Goal: Task Accomplishment & Management: Manage account settings

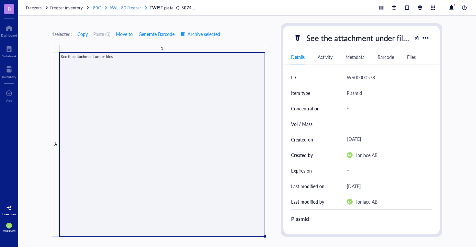
click at [124, 7] on span "AWL -80 Freezer" at bounding box center [126, 8] width 32 height 6
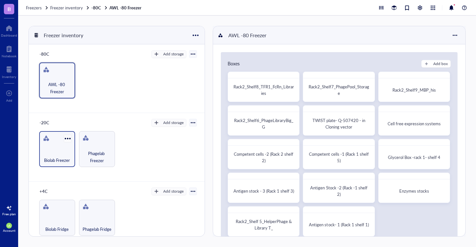
click at [66, 143] on div at bounding box center [67, 138] width 9 height 9
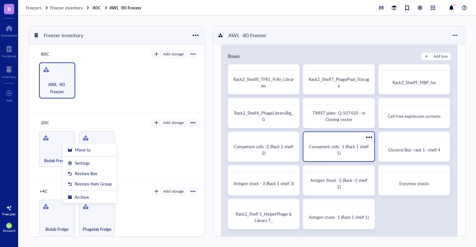
scroll to position [12, 0]
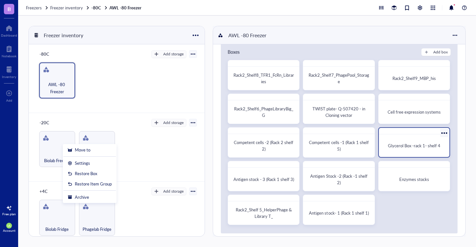
click at [389, 149] on div "Glycerol Box -rack 1- shelf 4" at bounding box center [414, 145] width 65 height 17
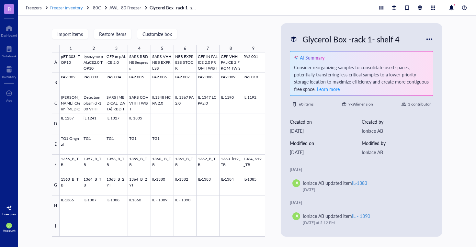
click at [75, 8] on span "Freezer inventory" at bounding box center [66, 8] width 33 height 6
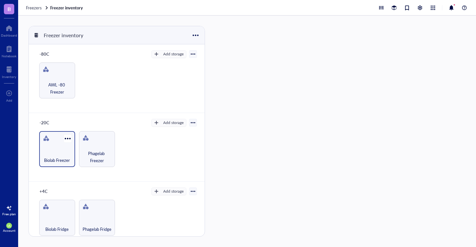
click at [60, 147] on div "Biolab Freezer" at bounding box center [57, 149] width 36 height 36
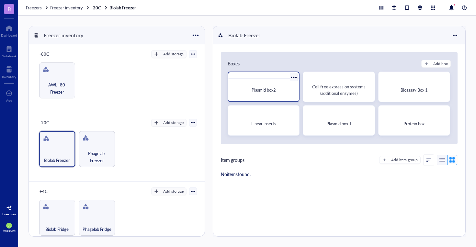
click at [277, 90] on div "Plasmid box2" at bounding box center [264, 90] width 60 height 6
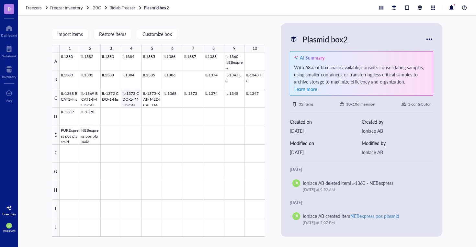
click at [134, 102] on div at bounding box center [163, 144] width 206 height 184
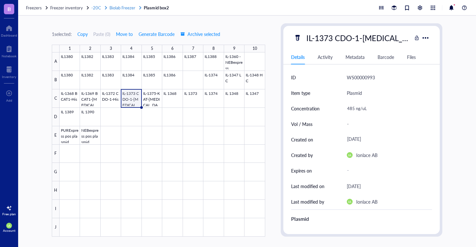
click at [97, 7] on span "-20C" at bounding box center [96, 8] width 10 height 6
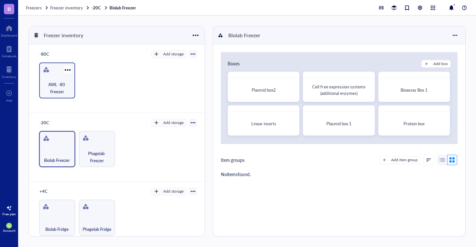
click at [64, 85] on span "AWL -80 Freezer" at bounding box center [56, 88] width 29 height 14
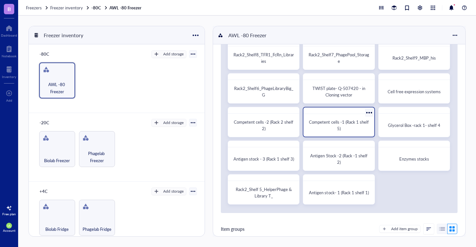
scroll to position [30, 0]
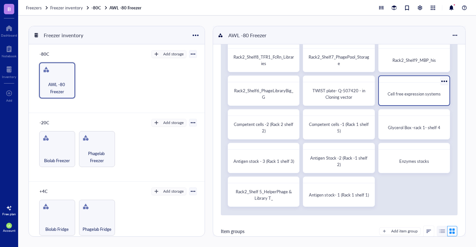
click at [393, 92] on span "Cell free expression systems" at bounding box center [414, 94] width 53 height 6
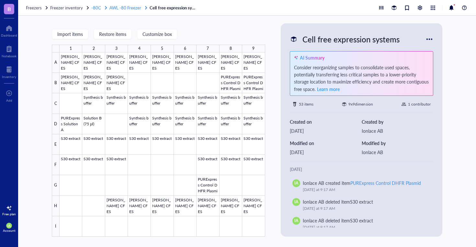
click at [94, 8] on span "-80C" at bounding box center [96, 8] width 10 height 6
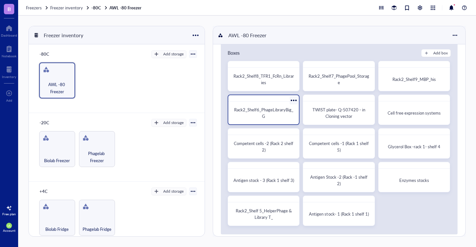
scroll to position [19, 0]
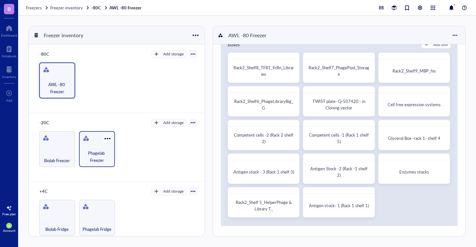
click at [98, 145] on div "Phagelab Freezer" at bounding box center [97, 149] width 36 height 36
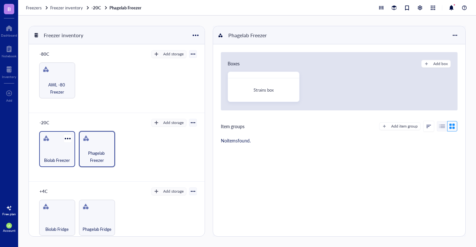
click at [57, 150] on div "Biolab Freezer" at bounding box center [56, 157] width 29 height 14
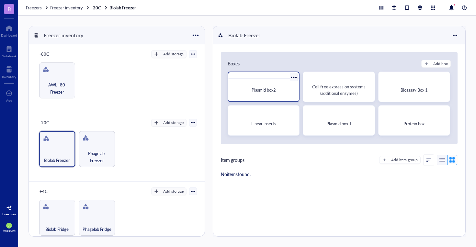
click at [280, 94] on div "Plasmid box2" at bounding box center [263, 89] width 65 height 17
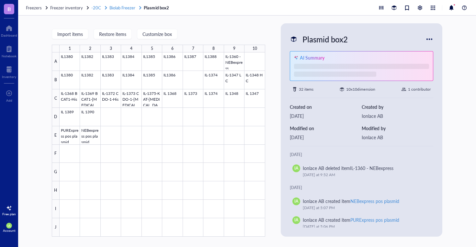
click at [120, 5] on span "Biolab Freezer" at bounding box center [123, 8] width 26 height 6
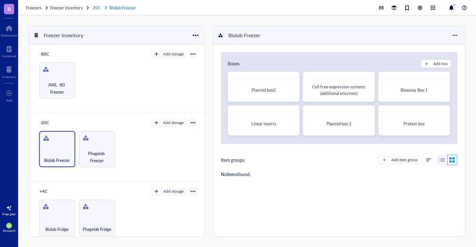
click at [95, 6] on link "-20C Biolab Freezer" at bounding box center [114, 8] width 46 height 6
click at [96, 8] on link "-20C Biolab Freezer" at bounding box center [114, 8] width 46 height 6
click at [52, 146] on div "Biolab Freezer" at bounding box center [57, 149] width 36 height 36
click at [356, 94] on span "Cell free expression systems (additional enzymes)" at bounding box center [339, 90] width 54 height 13
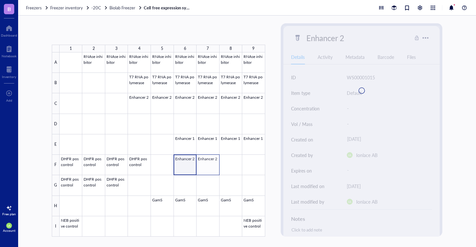
drag, startPoint x: 194, startPoint y: 166, endPoint x: 212, endPoint y: 168, distance: 17.6
click at [212, 168] on div at bounding box center [163, 144] width 206 height 184
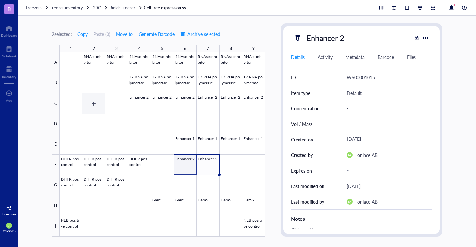
click at [98, 101] on div at bounding box center [163, 144] width 206 height 184
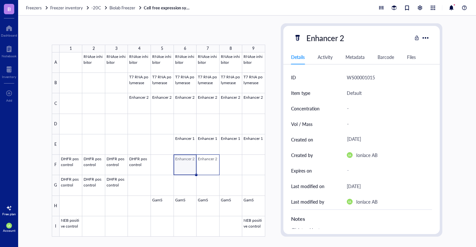
drag, startPoint x: 187, startPoint y: 166, endPoint x: 204, endPoint y: 167, distance: 16.9
click at [204, 167] on div at bounding box center [163, 144] width 206 height 184
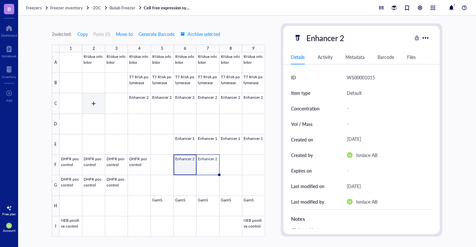
click at [94, 101] on div at bounding box center [163, 144] width 206 height 184
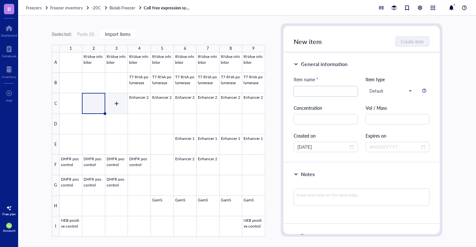
click at [116, 106] on div at bounding box center [163, 144] width 206 height 184
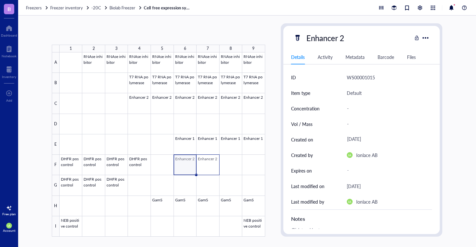
drag, startPoint x: 183, startPoint y: 169, endPoint x: 208, endPoint y: 171, distance: 25.1
click at [208, 171] on div at bounding box center [163, 144] width 206 height 184
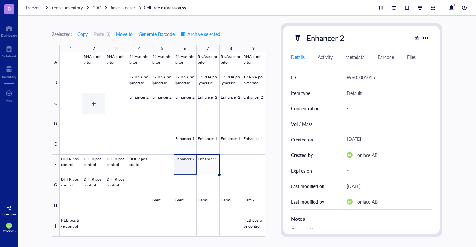
click at [94, 104] on div at bounding box center [163, 144] width 206 height 184
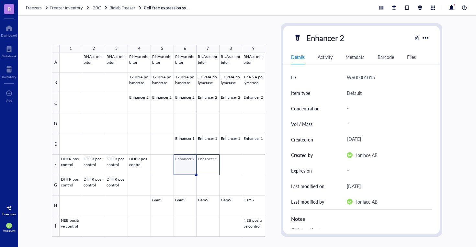
drag, startPoint x: 184, startPoint y: 161, endPoint x: 210, endPoint y: 163, distance: 25.3
click at [210, 163] on div at bounding box center [163, 144] width 206 height 184
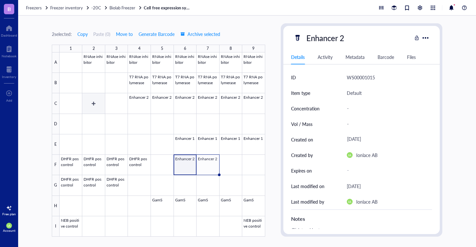
click at [96, 104] on div at bounding box center [163, 144] width 206 height 184
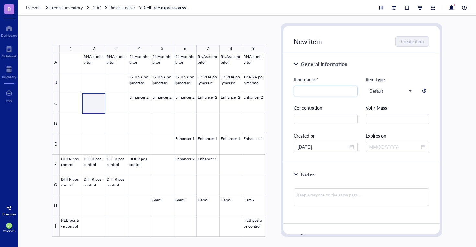
click at [96, 104] on div at bounding box center [163, 144] width 206 height 184
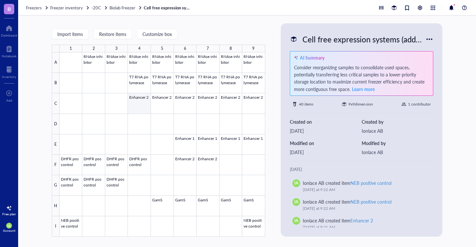
click at [144, 106] on div at bounding box center [163, 144] width 206 height 184
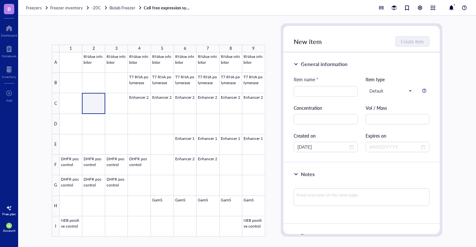
click at [101, 102] on div at bounding box center [163, 144] width 206 height 184
click at [114, 105] on div at bounding box center [163, 144] width 206 height 184
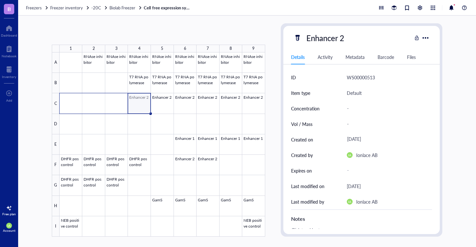
drag, startPoint x: 143, startPoint y: 107, endPoint x: 75, endPoint y: 109, distance: 68.7
click at [75, 109] on div at bounding box center [163, 144] width 206 height 184
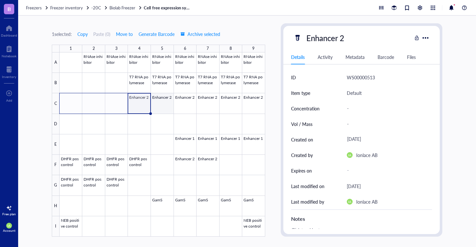
click at [161, 109] on div at bounding box center [163, 144] width 206 height 184
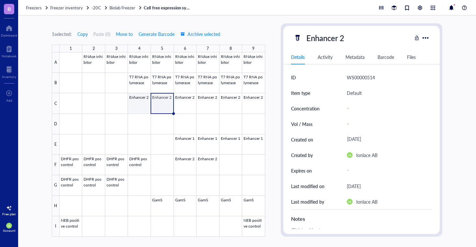
click at [145, 112] on div at bounding box center [163, 144] width 206 height 184
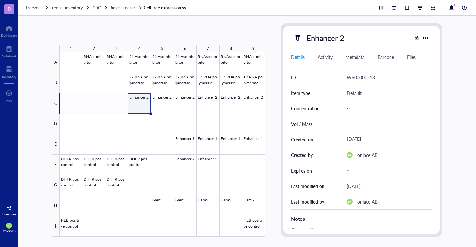
drag, startPoint x: 151, startPoint y: 113, endPoint x: 70, endPoint y: 114, distance: 80.7
click at [0, 0] on div "RNAse inhibitor RNAse inhibitor RNAse inhibitor RNAse inhibitor RNAse inhibitor…" at bounding box center [0, 0] width 0 height 0
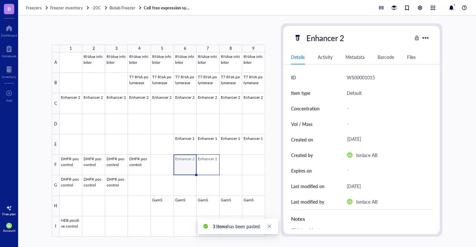
drag, startPoint x: 188, startPoint y: 164, endPoint x: 213, endPoint y: 166, distance: 25.0
click at [213, 166] on div at bounding box center [163, 144] width 206 height 184
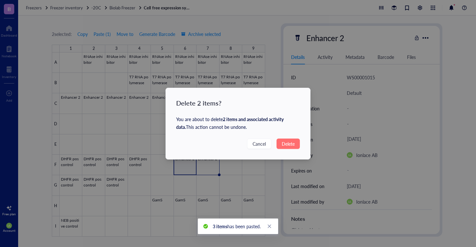
click at [294, 144] on span "Delete" at bounding box center [288, 143] width 13 height 7
click at [287, 144] on div "Delete 2 items? You are about to delete 2 items and associated activity data . …" at bounding box center [238, 123] width 476 height 247
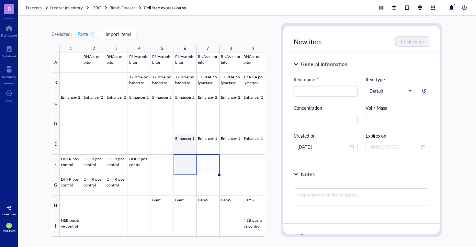
click at [184, 145] on div at bounding box center [163, 144] width 206 height 184
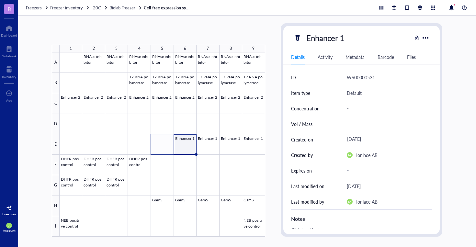
drag, startPoint x: 196, startPoint y: 154, endPoint x: 160, endPoint y: 154, distance: 36.0
click at [0, 0] on div "RNAse inhibitor RNAse inhibitor RNAse inhibitor RNAse inhibitor RNAse inhibitor…" at bounding box center [0, 0] width 0 height 0
click at [120, 189] on div at bounding box center [163, 144] width 206 height 184
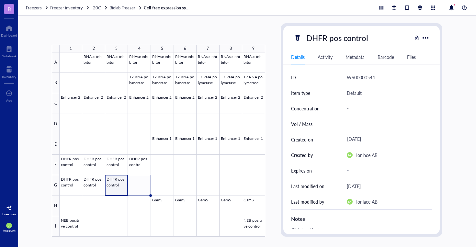
drag, startPoint x: 128, startPoint y: 196, endPoint x: 145, endPoint y: 197, distance: 16.9
click at [0, 0] on div "RNAse inhibitor RNAse inhibitor RNAse inhibitor RNAse inhibitor RNAse inhibitor…" at bounding box center [0, 0] width 0 height 0
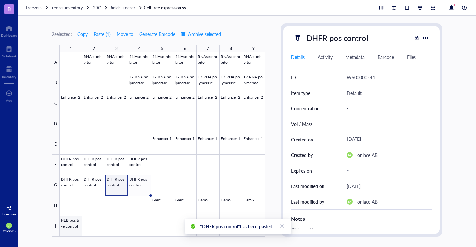
click at [71, 223] on div at bounding box center [163, 144] width 206 height 184
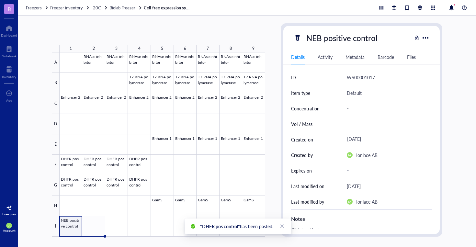
drag, startPoint x: 83, startPoint y: 236, endPoint x: 100, endPoint y: 239, distance: 17.7
click at [100, 239] on div "1 2 3 4 5 6 7 8 9 A B C D E F G H I RNAse inhibitor RNAse inhibitor RNAse inhib…" at bounding box center [247, 132] width 458 height 232
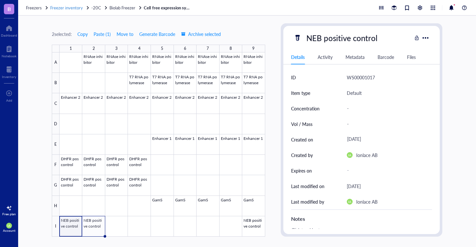
click at [76, 10] on span "Freezer inventory" at bounding box center [66, 8] width 33 height 6
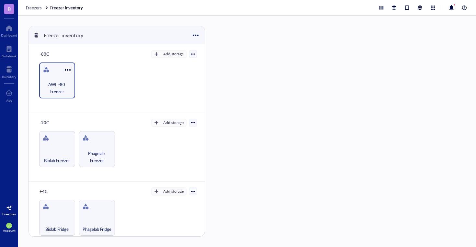
click at [65, 74] on div at bounding box center [67, 69] width 9 height 9
click at [46, 78] on div "AWL -80 Freezer" at bounding box center [57, 81] width 36 height 36
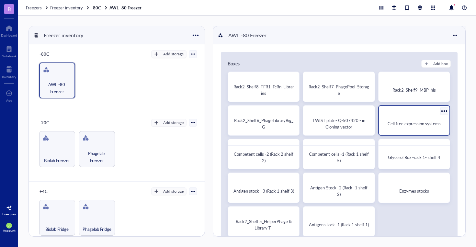
click at [423, 126] on span "Cell free expression systems" at bounding box center [414, 124] width 53 height 6
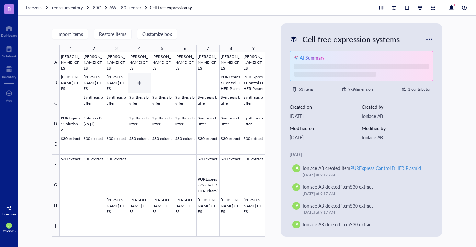
click at [138, 86] on div at bounding box center [163, 144] width 206 height 184
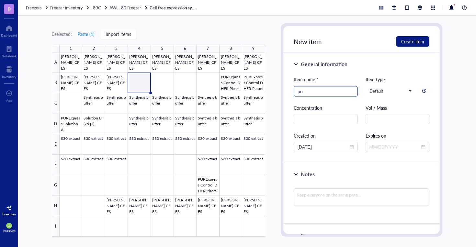
type input "p"
type input "PURExpress A"
click at [409, 41] on span "Create item" at bounding box center [412, 41] width 23 height 5
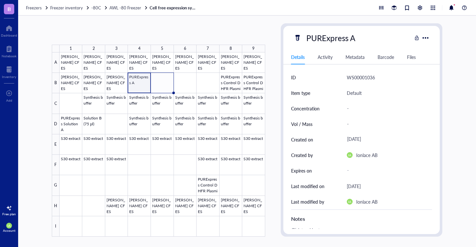
drag, startPoint x: 151, startPoint y: 93, endPoint x: 170, endPoint y: 95, distance: 18.6
click at [0, 0] on div "[PERSON_NAME] CFES [PERSON_NAME] CFES [PERSON_NAME] CFES [PERSON_NAME] CFES [PE…" at bounding box center [0, 0] width 0 height 0
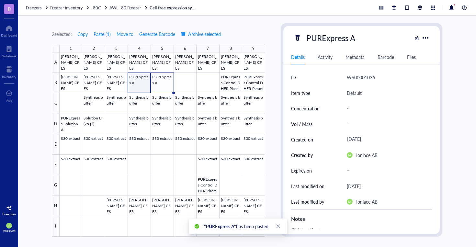
click at [354, 40] on div "PURExpress A" at bounding box center [331, 38] width 55 height 14
type input "PURExpress B"
click at [168, 101] on div at bounding box center [163, 144] width 206 height 184
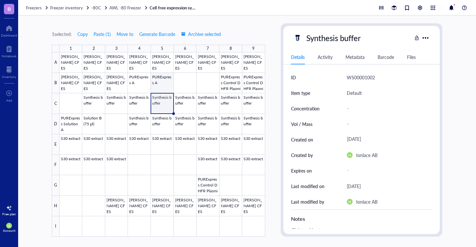
click at [167, 86] on div at bounding box center [163, 144] width 206 height 184
click at [145, 90] on div at bounding box center [163, 144] width 206 height 184
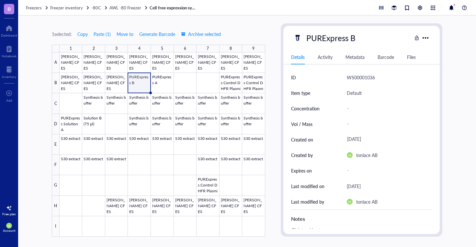
click at [148, 90] on div at bounding box center [163, 144] width 206 height 184
click at [354, 39] on div "PURExpress B" at bounding box center [331, 38] width 55 height 14
type input "PURExpress A"
click at [163, 79] on div at bounding box center [163, 144] width 206 height 184
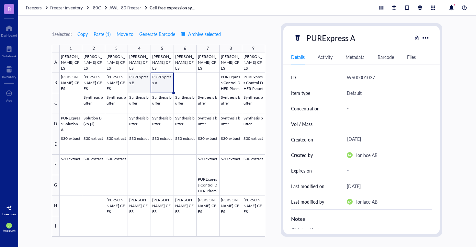
click at [137, 84] on div at bounding box center [163, 144] width 206 height 184
click at [138, 86] on div at bounding box center [163, 144] width 206 height 184
click at [171, 83] on div at bounding box center [163, 144] width 206 height 184
click at [170, 84] on div at bounding box center [163, 144] width 206 height 184
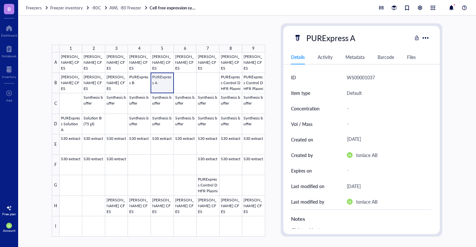
click at [170, 84] on div at bounding box center [163, 144] width 206 height 184
click at [135, 89] on div at bounding box center [163, 144] width 206 height 184
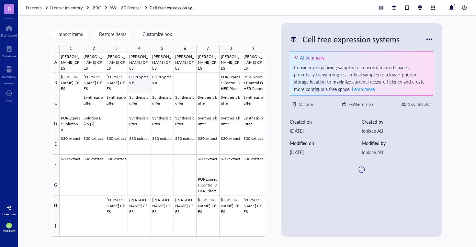
click at [135, 86] on div at bounding box center [163, 144] width 206 height 184
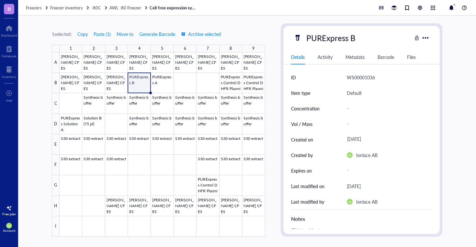
click at [356, 38] on div "PURExpress B" at bounding box center [331, 38] width 55 height 14
type input "PURExpress A"
click at [167, 87] on div at bounding box center [163, 144] width 206 height 184
click at [352, 40] on div "PURExpress A" at bounding box center [331, 38] width 55 height 14
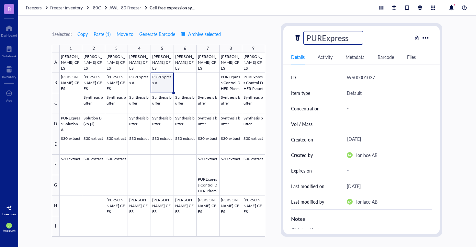
type input "PURExpress B"
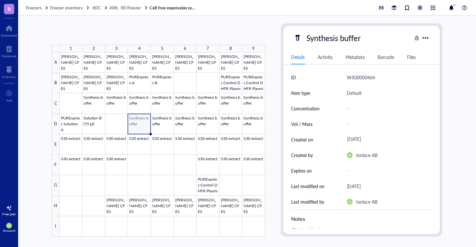
click at [137, 122] on div at bounding box center [163, 144] width 206 height 184
drag, startPoint x: 137, startPoint y: 122, endPoint x: 182, endPoint y: 129, distance: 45.8
click at [182, 129] on div at bounding box center [163, 144] width 206 height 184
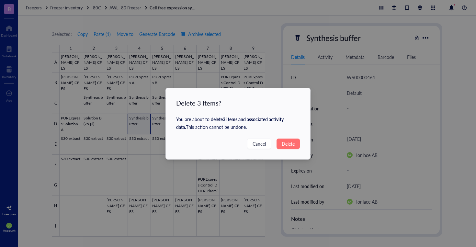
click at [290, 146] on span "Delete" at bounding box center [288, 143] width 13 height 7
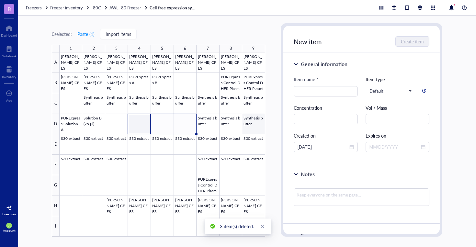
click at [258, 128] on div at bounding box center [163, 144] width 206 height 184
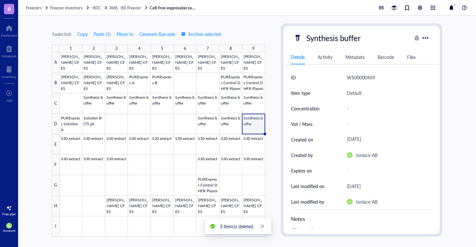
click at [255, 129] on div at bounding box center [163, 144] width 206 height 184
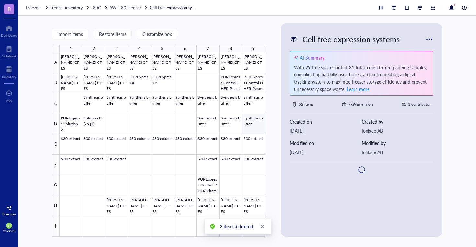
click at [255, 129] on div at bounding box center [163, 144] width 206 height 184
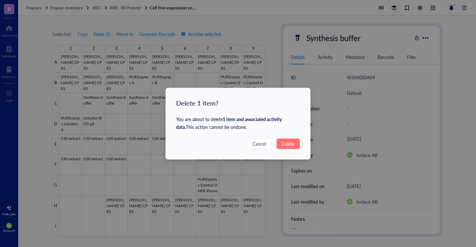
click at [284, 143] on span "Delete" at bounding box center [288, 143] width 13 height 7
click at [285, 144] on div "Delete 1 item? You are about to delete 1 item and associated activity data . Th…" at bounding box center [238, 123] width 476 height 247
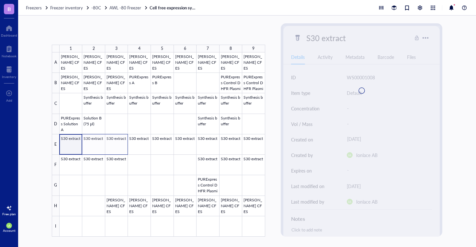
drag, startPoint x: 86, startPoint y: 143, endPoint x: 117, endPoint y: 143, distance: 30.5
click at [117, 143] on div at bounding box center [163, 144] width 206 height 184
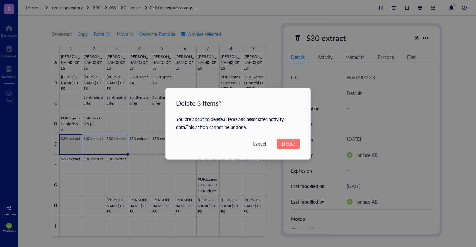
click at [286, 143] on span "Delete" at bounding box center [288, 143] width 13 height 7
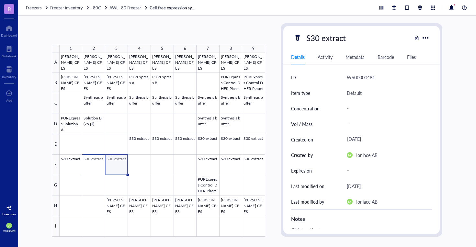
drag, startPoint x: 114, startPoint y: 167, endPoint x: 97, endPoint y: 170, distance: 16.7
click at [97, 170] on div at bounding box center [163, 144] width 206 height 184
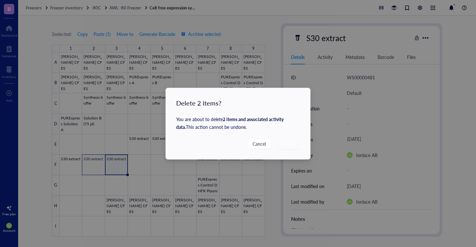
click at [284, 149] on div "Delete 2 items? You are about to delete 2 items and associated activity data . …" at bounding box center [238, 123] width 145 height 71
click at [286, 146] on span "Delete" at bounding box center [288, 143] width 13 height 7
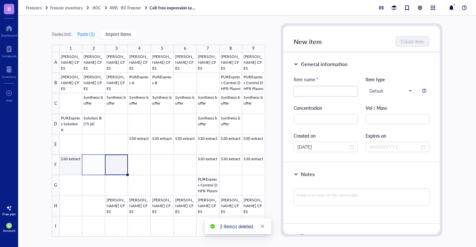
click at [68, 168] on div at bounding box center [163, 144] width 206 height 184
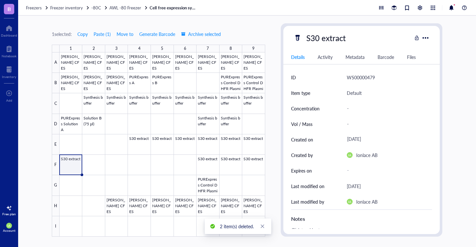
click at [71, 163] on div at bounding box center [163, 144] width 206 height 184
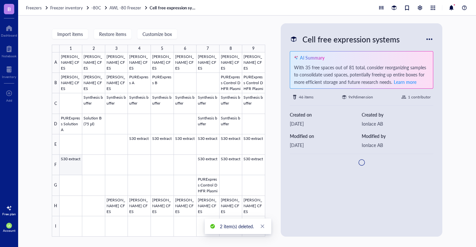
click at [71, 163] on div at bounding box center [163, 144] width 206 height 184
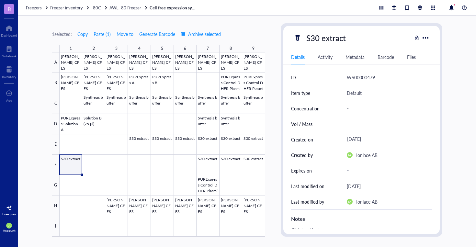
click at [346, 37] on div "S30 extract" at bounding box center [326, 38] width 45 height 14
drag, startPoint x: 346, startPoint y: 39, endPoint x: 307, endPoint y: 39, distance: 39.9
click at [307, 39] on input "S30 extract" at bounding box center [333, 37] width 59 height 13
type input "s"
type input "SYNTHESIS BUFFER"
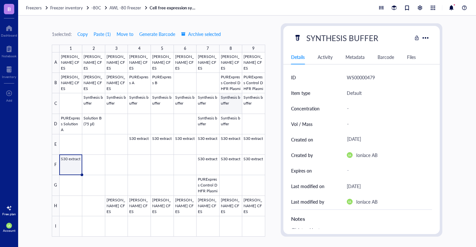
click at [239, 94] on div at bounding box center [163, 144] width 206 height 184
click at [74, 168] on div at bounding box center [163, 144] width 206 height 184
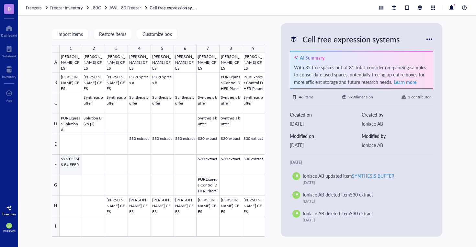
click at [73, 166] on div at bounding box center [163, 144] width 206 height 184
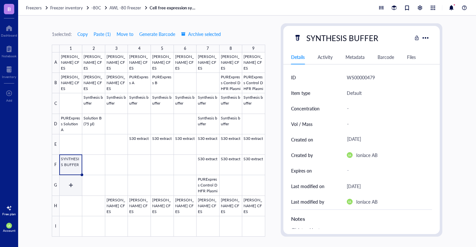
click at [72, 180] on div at bounding box center [163, 144] width 206 height 184
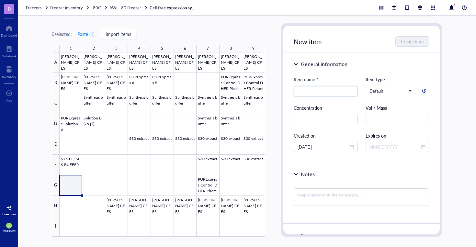
click at [74, 189] on div at bounding box center [163, 144] width 206 height 184
click at [75, 168] on div at bounding box center [163, 144] width 206 height 184
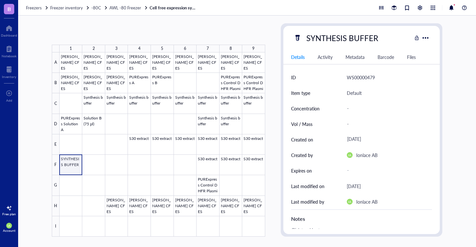
click at [75, 168] on div at bounding box center [163, 144] width 206 height 184
click at [75, 167] on div at bounding box center [163, 144] width 206 height 184
drag, startPoint x: 83, startPoint y: 175, endPoint x: 81, endPoint y: 190, distance: 15.0
click at [0, 0] on div "[PERSON_NAME] CFES [PERSON_NAME] CFES [PERSON_NAME] CFES [PERSON_NAME] CFES [PE…" at bounding box center [0, 0] width 0 height 0
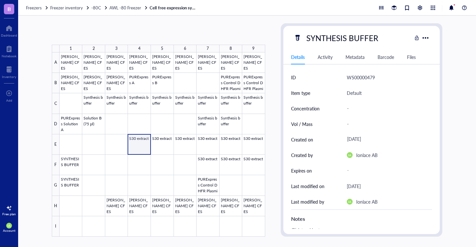
click at [138, 143] on div at bounding box center [163, 144] width 206 height 184
click at [138, 145] on div at bounding box center [163, 144] width 206 height 184
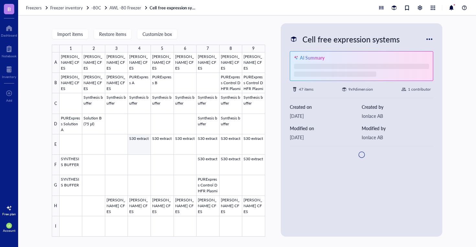
click at [135, 139] on div at bounding box center [163, 144] width 206 height 184
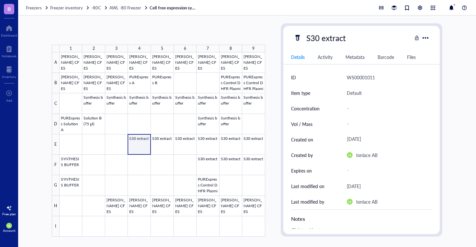
click at [135, 139] on div at bounding box center [163, 144] width 206 height 184
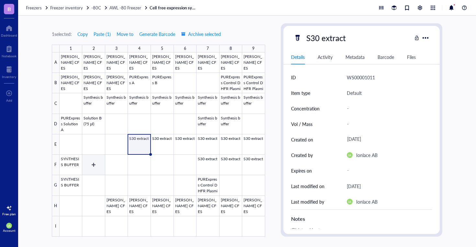
click at [91, 168] on div at bounding box center [163, 144] width 206 height 184
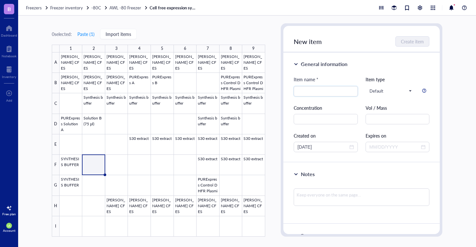
click at [91, 168] on div at bounding box center [163, 144] width 206 height 184
type input "s"
type input "S30 EXTRACT"
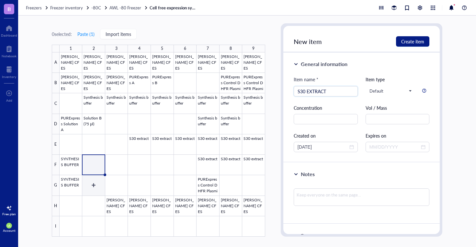
click at [82, 197] on div at bounding box center [163, 144] width 206 height 184
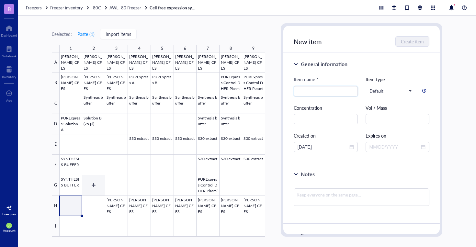
click at [89, 191] on div at bounding box center [163, 144] width 206 height 184
click at [97, 170] on div at bounding box center [163, 144] width 206 height 184
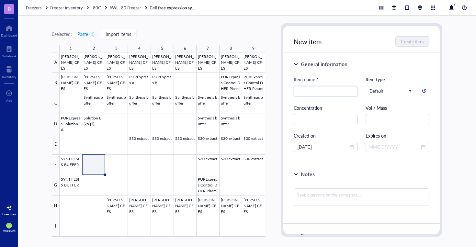
click at [97, 170] on div at bounding box center [163, 144] width 206 height 184
click at [319, 93] on input "search" at bounding box center [326, 92] width 56 height 10
type input "s30 extarct"
click at [412, 40] on span "Create item" at bounding box center [412, 41] width 23 height 5
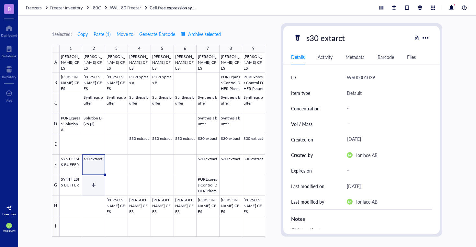
click at [96, 188] on div at bounding box center [163, 144] width 206 height 184
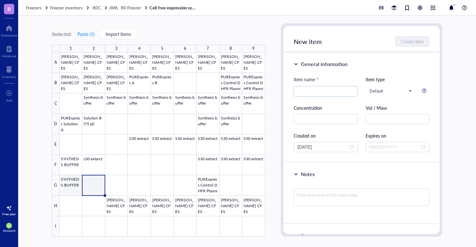
click at [71, 190] on div at bounding box center [163, 144] width 206 height 184
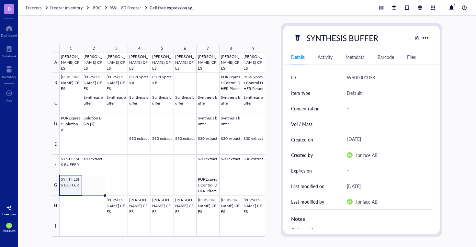
drag, startPoint x: 82, startPoint y: 195, endPoint x: 99, endPoint y: 196, distance: 16.2
click at [0, 0] on div "[PERSON_NAME] CFES [PERSON_NAME] CFES [PERSON_NAME] CFES [PERSON_NAME] CFES [PE…" at bounding box center [0, 0] width 0 height 0
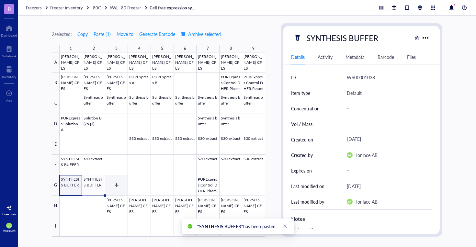
click at [114, 192] on div at bounding box center [163, 144] width 206 height 184
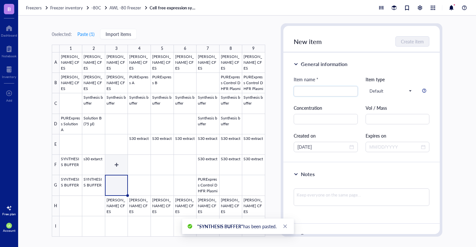
click at [96, 158] on div at bounding box center [163, 144] width 206 height 184
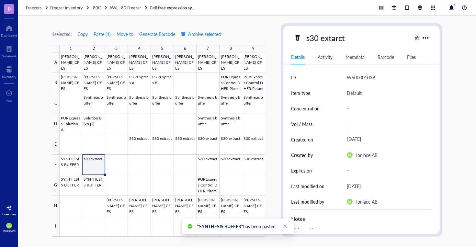
click at [345, 39] on div "s30 extarct" at bounding box center [326, 38] width 44 height 14
drag, startPoint x: 346, startPoint y: 40, endPoint x: 303, endPoint y: 41, distance: 43.1
click at [303, 41] on div "s30 extarct" at bounding box center [353, 38] width 119 height 14
type input "S30 extract"
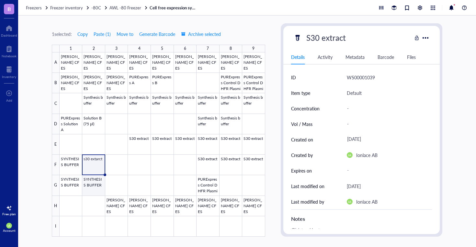
click at [103, 170] on div at bounding box center [163, 144] width 206 height 184
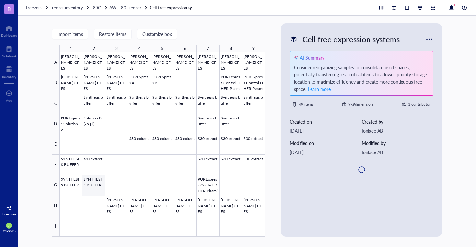
click at [99, 184] on div at bounding box center [163, 144] width 206 height 184
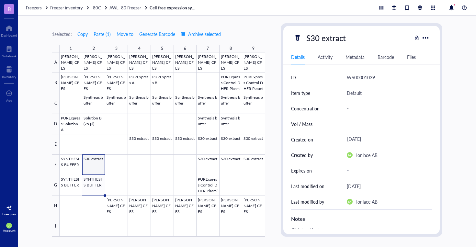
click at [99, 170] on div at bounding box center [163, 144] width 206 height 184
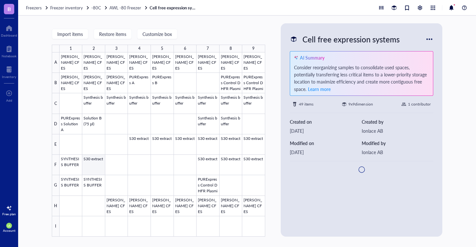
click at [99, 181] on div at bounding box center [163, 144] width 206 height 184
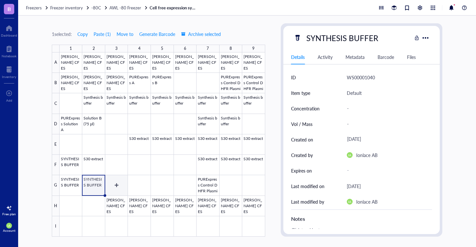
click at [109, 185] on div at bounding box center [163, 144] width 206 height 184
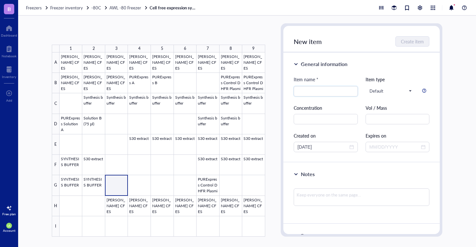
click at [111, 185] on div at bounding box center [163, 144] width 206 height 184
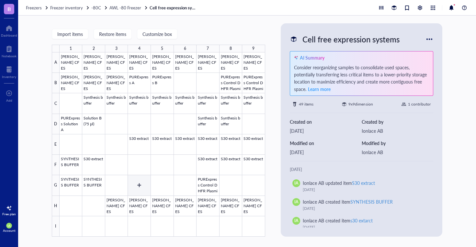
click at [115, 186] on div at bounding box center [163, 144] width 206 height 184
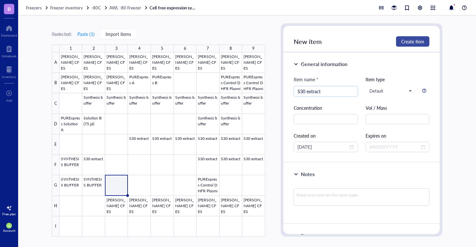
type input "S30 extract"
click at [409, 39] on span "Create item" at bounding box center [412, 41] width 23 height 5
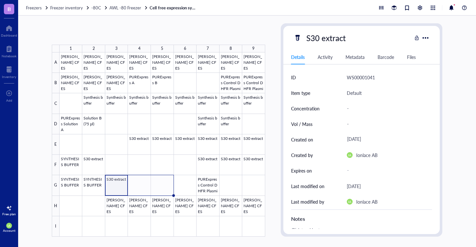
drag, startPoint x: 129, startPoint y: 195, endPoint x: 164, endPoint y: 194, distance: 35.0
click at [0, 0] on div "[PERSON_NAME] CFES [PERSON_NAME] CFES [PERSON_NAME] CFES [PERSON_NAME] CFES [PE…" at bounding box center [0, 0] width 0 height 0
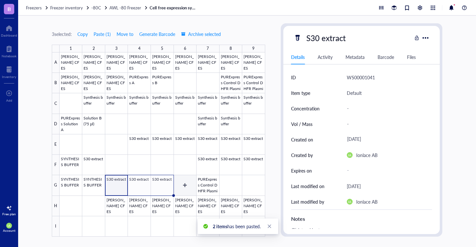
click at [189, 186] on div at bounding box center [163, 144] width 206 height 184
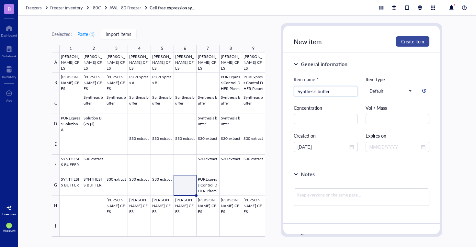
type input "Synthesis buffer"
click at [415, 41] on span "Create item" at bounding box center [412, 41] width 23 height 5
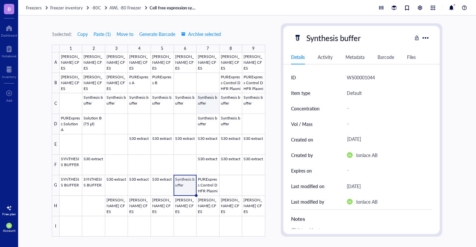
click at [216, 102] on div at bounding box center [163, 144] width 206 height 184
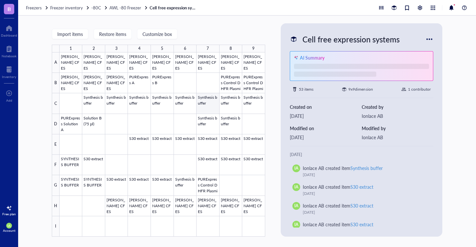
click at [215, 101] on div at bounding box center [163, 144] width 206 height 184
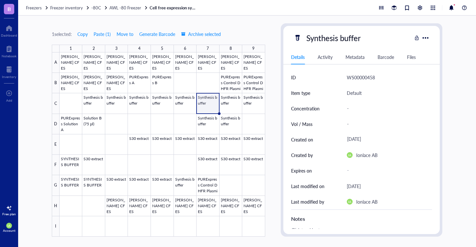
click at [338, 42] on div "Synthesis buffer" at bounding box center [334, 38] width 60 height 14
drag, startPoint x: 361, startPoint y: 39, endPoint x: 304, endPoint y: 42, distance: 57.1
click at [304, 42] on input "Synthesis buffer" at bounding box center [345, 37] width 82 height 13
click at [73, 167] on div at bounding box center [163, 144] width 206 height 184
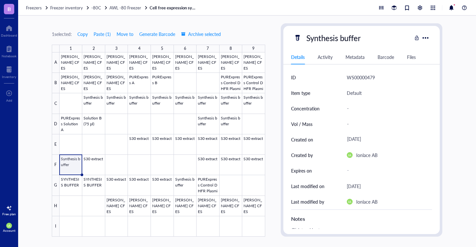
click at [377, 39] on div "Synthesis buffer" at bounding box center [353, 38] width 119 height 14
click at [69, 166] on div at bounding box center [163, 144] width 206 height 184
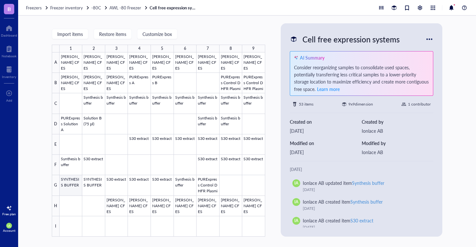
click at [69, 182] on div at bounding box center [163, 144] width 206 height 184
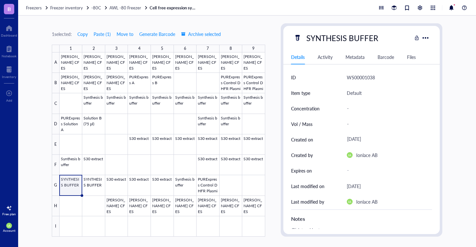
click at [356, 35] on div "SYNTHESIS BUFFER" at bounding box center [343, 38] width 78 height 14
drag, startPoint x: 379, startPoint y: 39, endPoint x: 306, endPoint y: 38, distance: 72.6
click at [306, 38] on input "SYNTHESIS BUFFER" at bounding box center [345, 37] width 82 height 13
type input "Synthesis buffer"
click at [100, 185] on div at bounding box center [163, 144] width 206 height 184
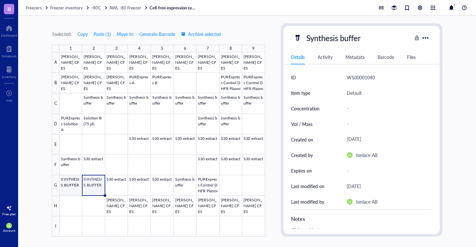
click at [71, 191] on div at bounding box center [163, 144] width 206 height 184
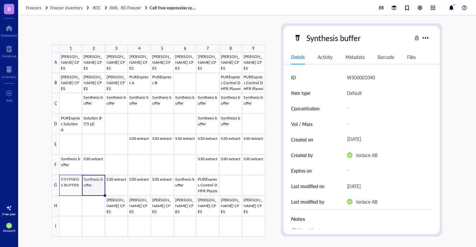
drag, startPoint x: 83, startPoint y: 195, endPoint x: 61, endPoint y: 193, distance: 21.5
click at [0, 0] on div "[PERSON_NAME] CFES [PERSON_NAME] CFES [PERSON_NAME] CFES [PERSON_NAME] CFES [PE…" at bounding box center [0, 0] width 0 height 0
drag, startPoint x: 105, startPoint y: 195, endPoint x: 67, endPoint y: 192, distance: 37.7
click at [0, 0] on div "[PERSON_NAME] CFES [PERSON_NAME] CFES [PERSON_NAME] CFES [PERSON_NAME] CFES [PE…" at bounding box center [0, 0] width 0 height 0
click at [72, 193] on div at bounding box center [163, 144] width 206 height 184
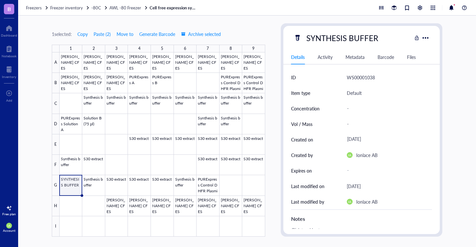
click at [384, 36] on div "SYNTHESIS BUFFER" at bounding box center [353, 38] width 119 height 14
click at [376, 38] on div "SYNTHESIS BUFFER" at bounding box center [343, 38] width 78 height 14
drag, startPoint x: 377, startPoint y: 39, endPoint x: 306, endPoint y: 37, distance: 71.0
click at [306, 37] on input "SYNTHESIS BUFFER" at bounding box center [345, 37] width 82 height 13
type input "Synthesis buffer"
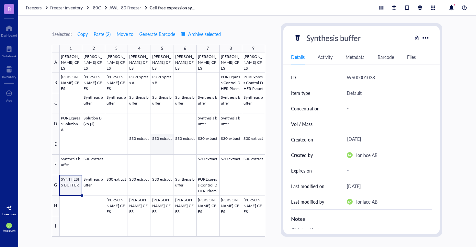
click at [159, 152] on div at bounding box center [163, 144] width 206 height 184
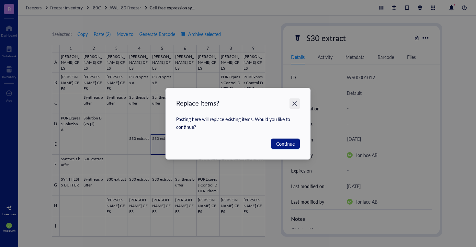
click at [297, 103] on icon "Close" at bounding box center [295, 103] width 6 height 6
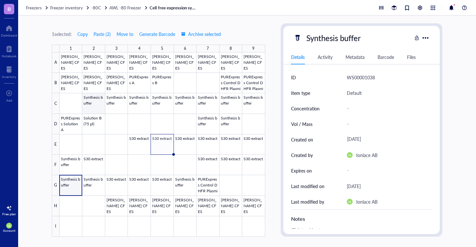
click at [93, 106] on div at bounding box center [163, 144] width 206 height 184
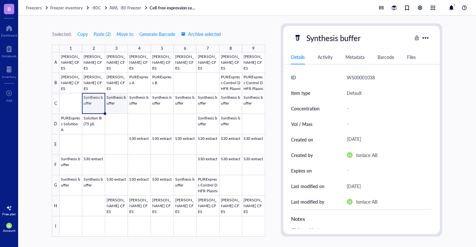
click at [113, 104] on div at bounding box center [163, 144] width 206 height 184
click at [136, 103] on div at bounding box center [163, 144] width 206 height 184
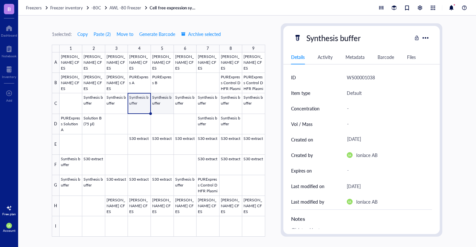
click at [165, 104] on div at bounding box center [163, 144] width 206 height 184
click at [181, 106] on div at bounding box center [163, 144] width 206 height 184
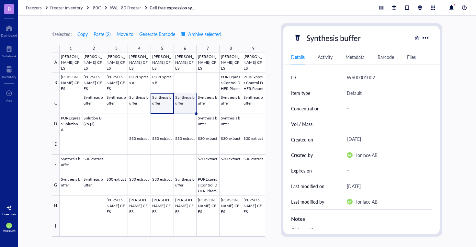
click at [212, 104] on div at bounding box center [163, 144] width 206 height 184
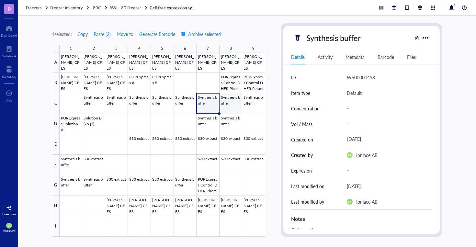
click at [228, 104] on div at bounding box center [163, 144] width 206 height 184
click at [253, 104] on div at bounding box center [163, 144] width 206 height 184
click at [227, 119] on div at bounding box center [163, 144] width 206 height 184
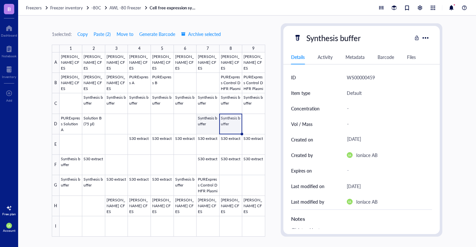
click at [209, 119] on div at bounding box center [163, 144] width 206 height 184
click at [71, 186] on div at bounding box center [163, 144] width 206 height 184
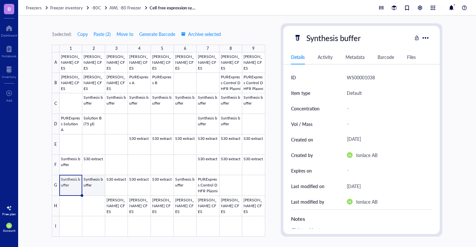
click at [93, 186] on div at bounding box center [163, 144] width 206 height 184
